Goal: Task Accomplishment & Management: Use online tool/utility

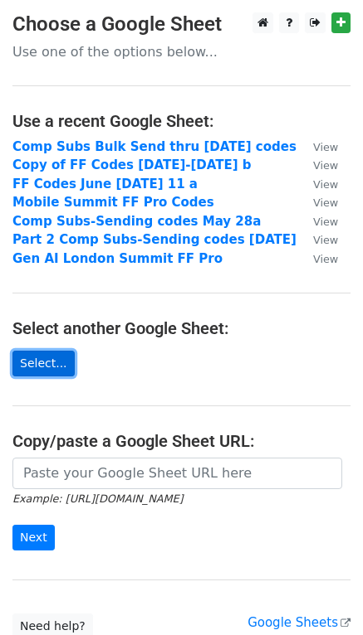
click at [41, 353] on link "Select..." at bounding box center [43, 364] width 62 height 26
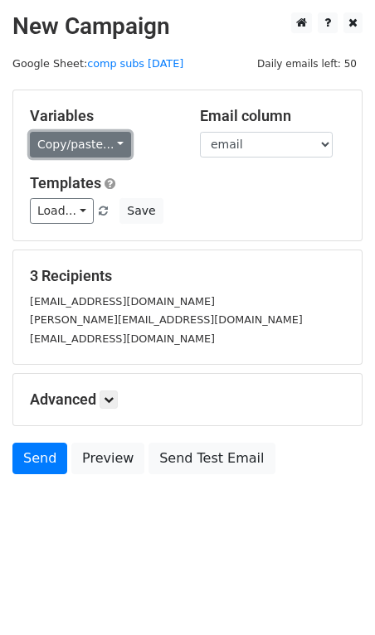
click at [116, 144] on link "Copy/paste..." at bounding box center [80, 145] width 101 height 26
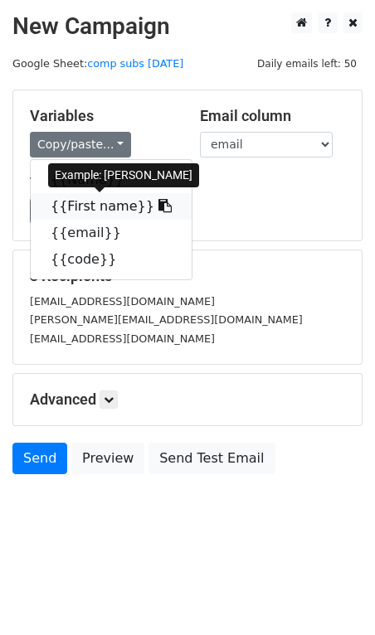
click at [99, 206] on link "{{First name}}" at bounding box center [111, 206] width 161 height 27
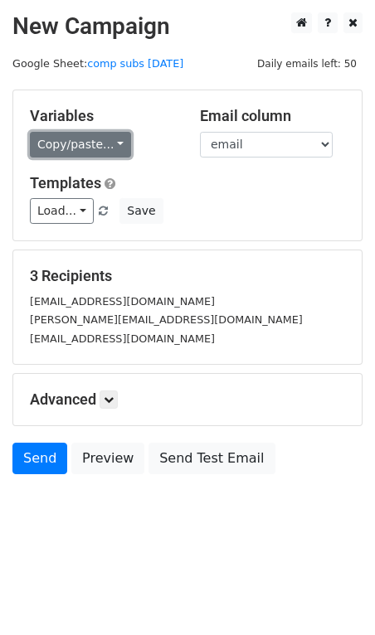
click at [98, 137] on link "Copy/paste..." at bounding box center [80, 145] width 101 height 26
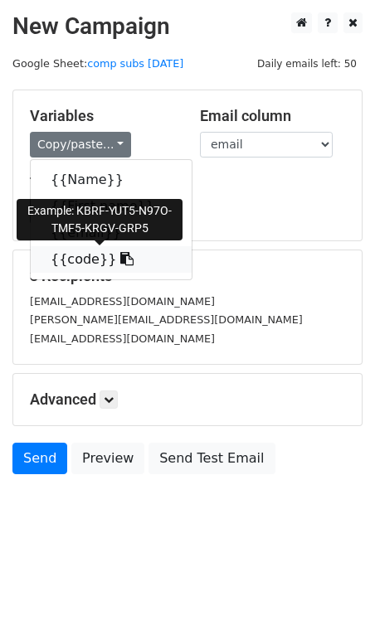
click at [80, 264] on link "{{code}}" at bounding box center [111, 259] width 161 height 27
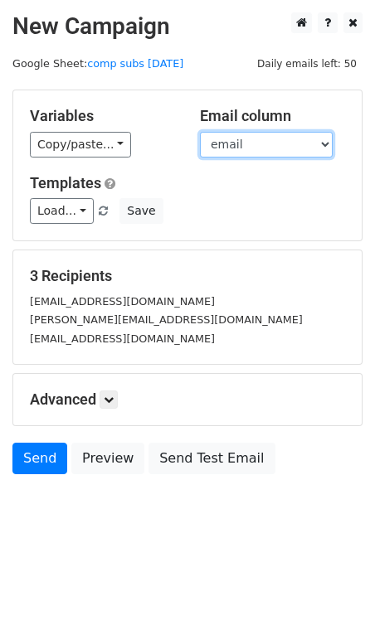
click at [297, 138] on select "Name First name email code" at bounding box center [266, 145] width 133 height 26
click at [200, 132] on select "Name First name email code" at bounding box center [266, 145] width 133 height 26
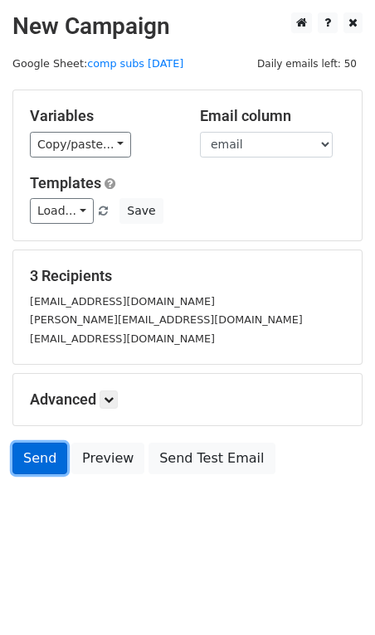
click at [41, 455] on link "Send" at bounding box center [39, 459] width 55 height 32
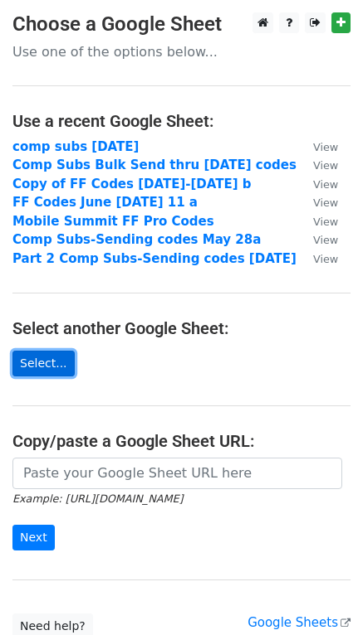
click at [41, 360] on link "Select..." at bounding box center [43, 364] width 62 height 26
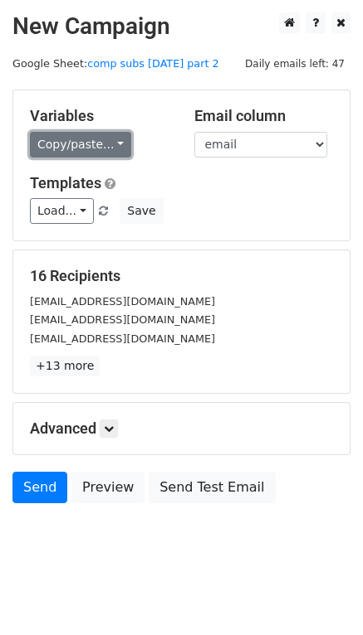
click at [98, 144] on link "Copy/paste..." at bounding box center [80, 145] width 101 height 26
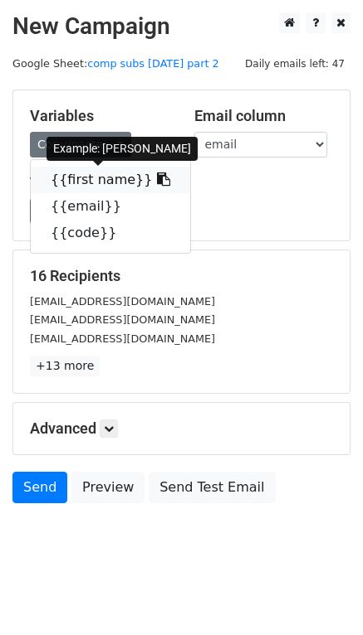
click at [100, 178] on link "{{first name}}" at bounding box center [110, 180] width 159 height 27
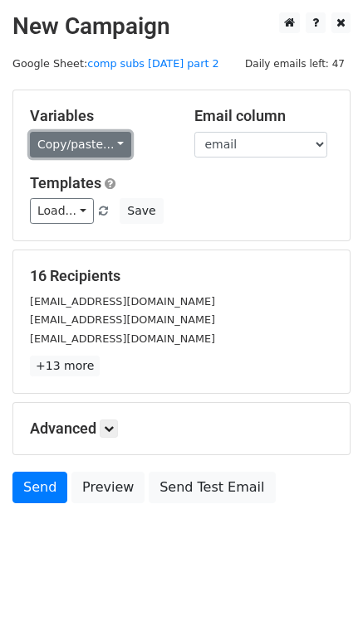
click at [111, 144] on link "Copy/paste..." at bounding box center [80, 145] width 101 height 26
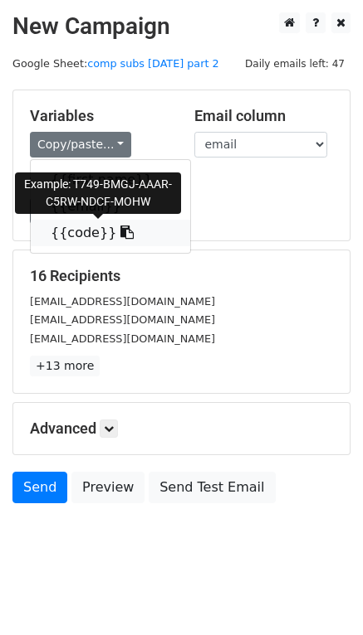
click at [95, 232] on link "{{code}}" at bounding box center [110, 233] width 159 height 27
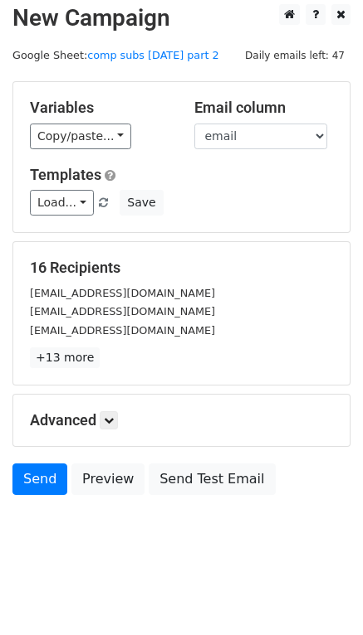
scroll to position [9, 0]
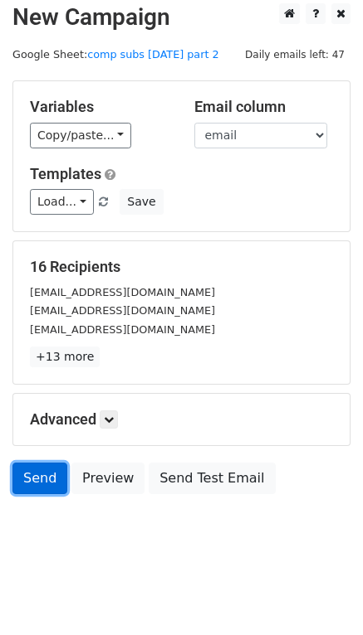
click at [36, 472] on link "Send" at bounding box center [39, 479] width 55 height 32
